Goal: Find specific page/section: Find specific page/section

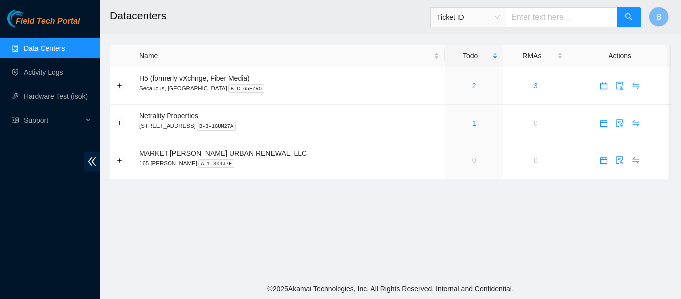
click at [274, 27] on h2 "Datacenters" at bounding box center [341, 16] width 463 height 32
